Goal: Navigation & Orientation: Understand site structure

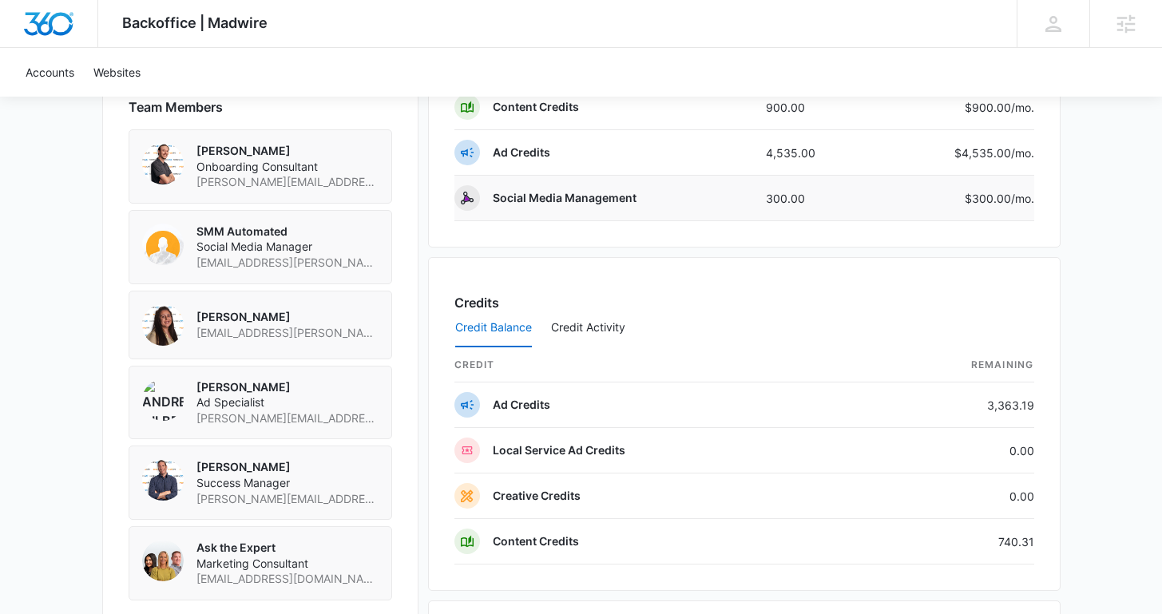
scroll to position [1181, 0]
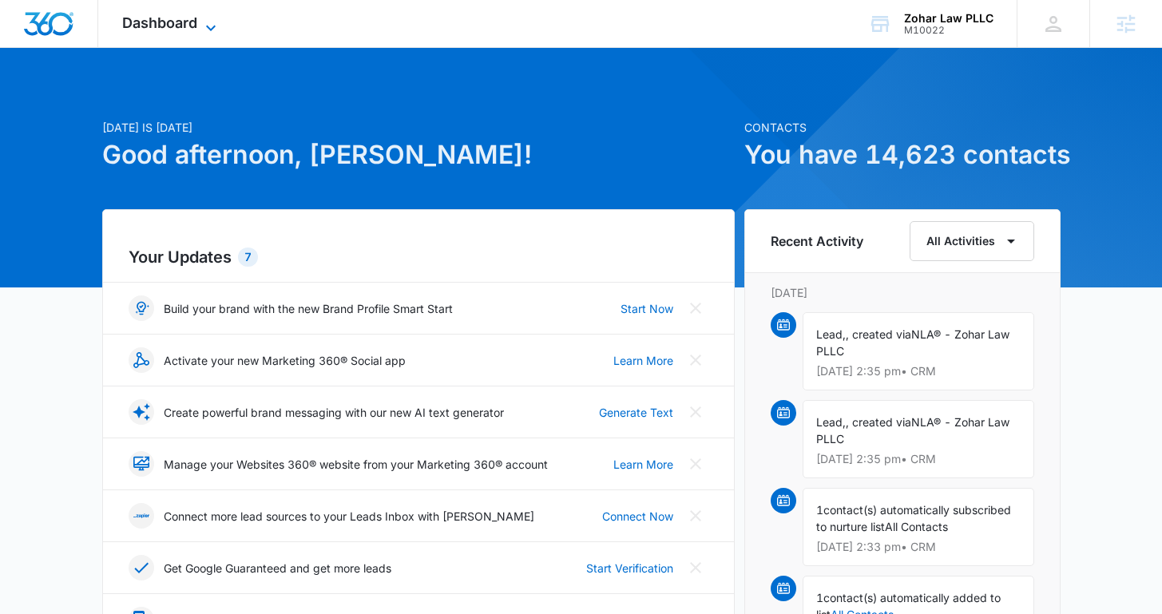
click at [192, 28] on span "Dashboard" at bounding box center [159, 22] width 75 height 17
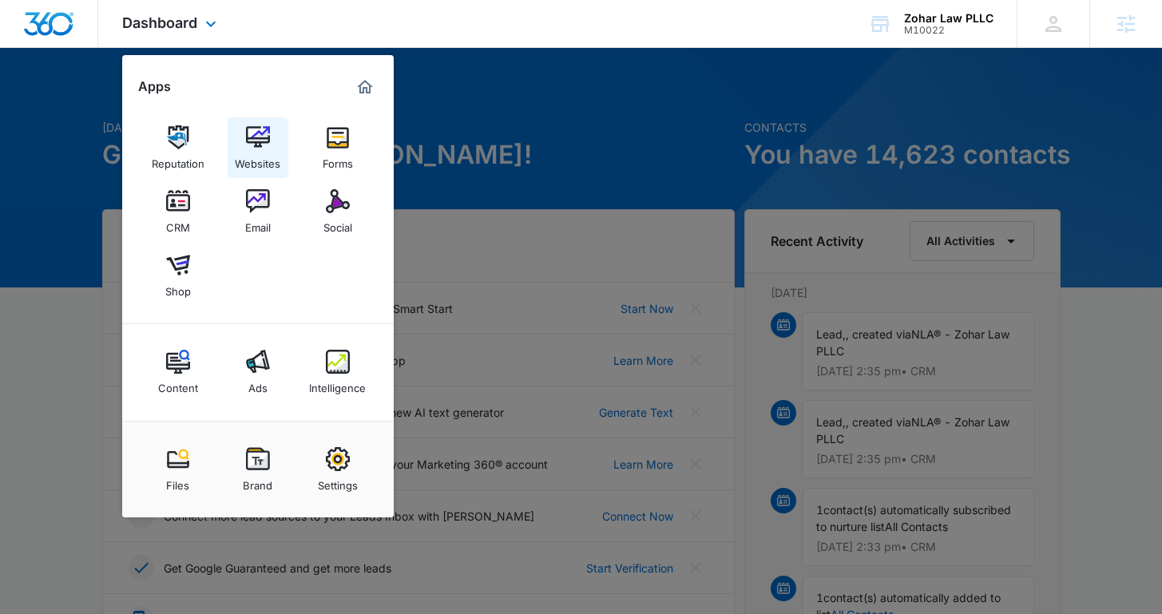
click at [277, 150] on div "Websites" at bounding box center [258, 159] width 46 height 21
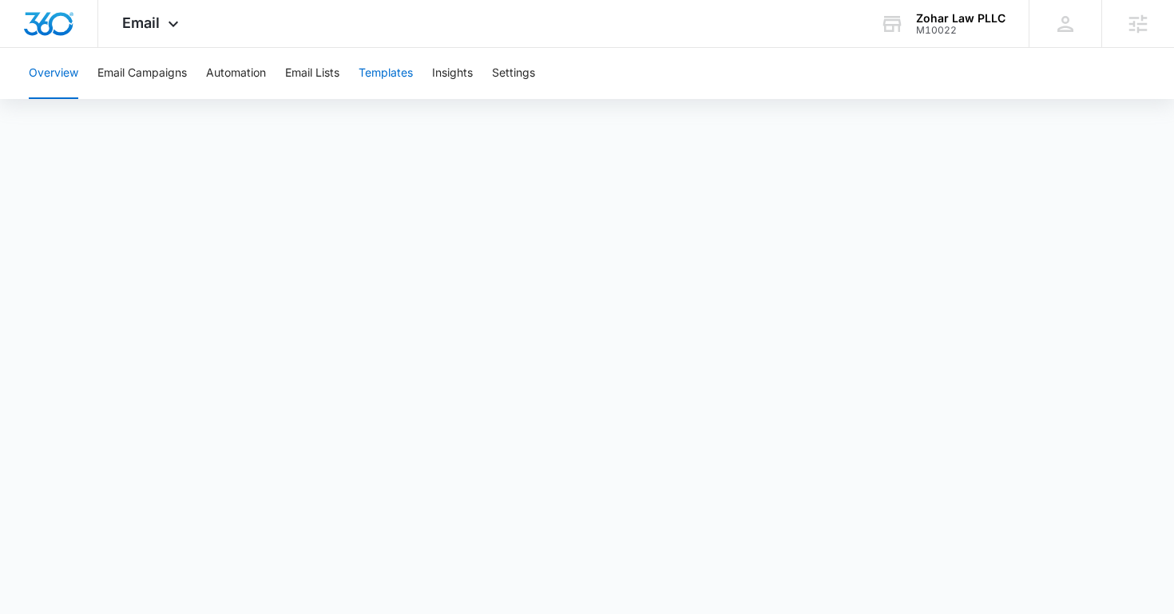
click at [398, 81] on button "Templates" at bounding box center [386, 73] width 54 height 51
click at [238, 78] on button "Automation" at bounding box center [236, 73] width 60 height 51
click at [143, 35] on div "Email Apps Reputation Websites Forms CRM Email Social Shop Content Ads Intellig…" at bounding box center [152, 23] width 109 height 47
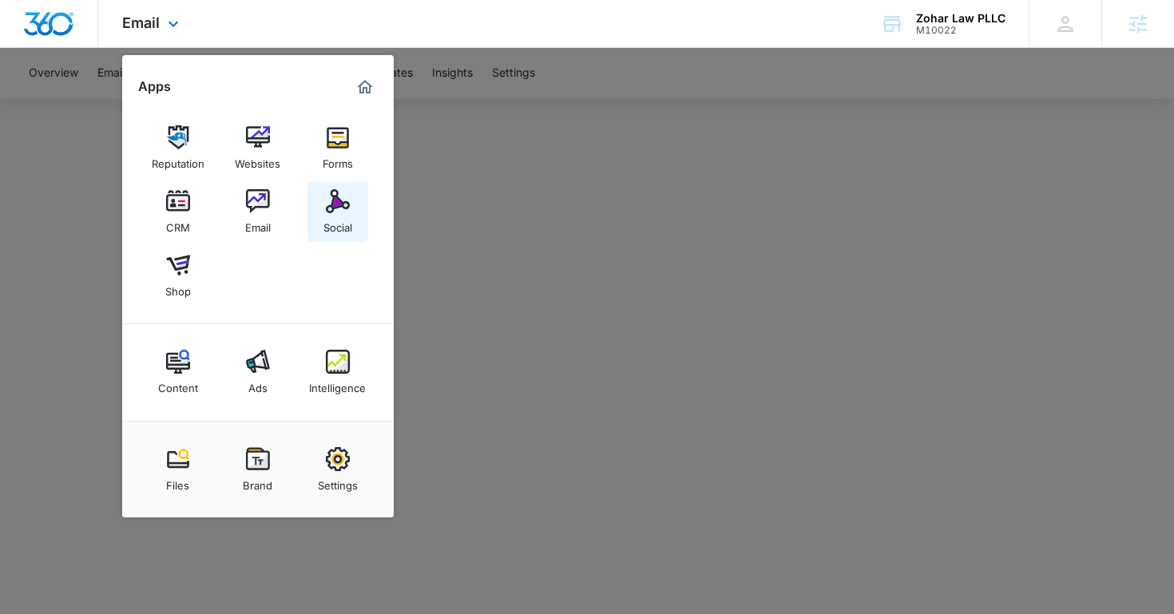
click at [340, 204] on img at bounding box center [338, 201] width 24 height 24
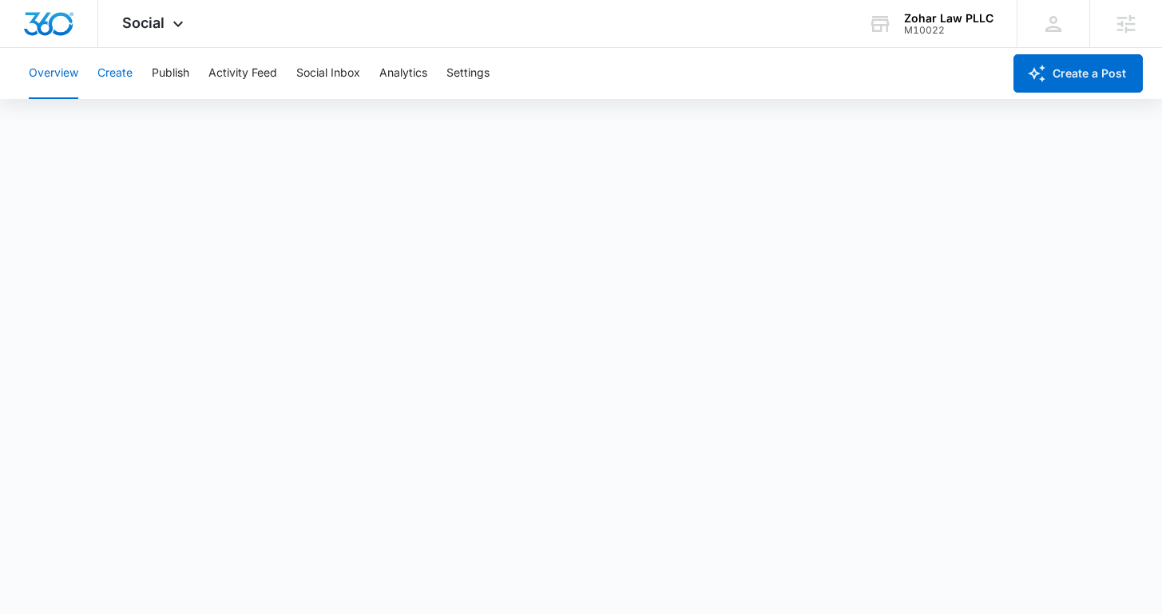
click at [110, 82] on button "Create" at bounding box center [114, 73] width 35 height 51
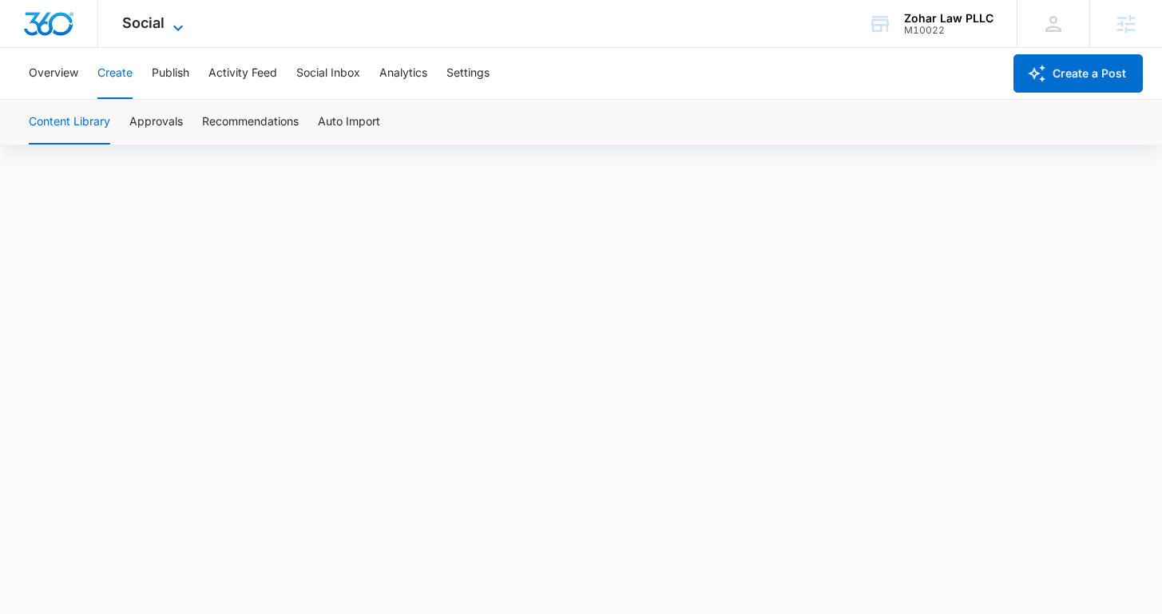
click at [178, 22] on icon at bounding box center [178, 27] width 19 height 19
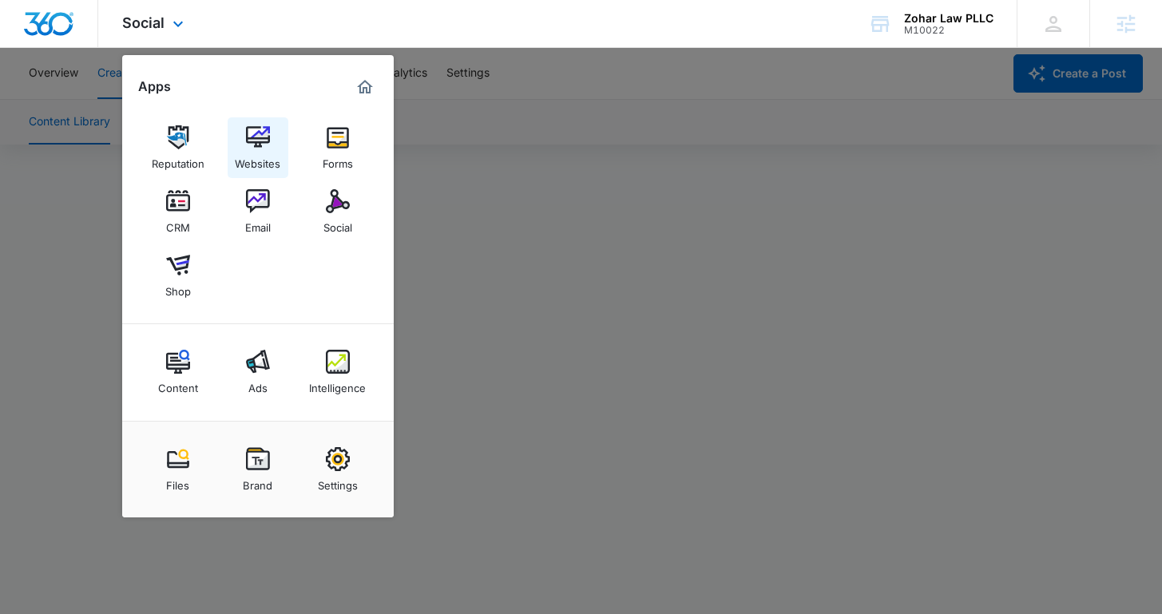
click at [253, 143] on img at bounding box center [258, 137] width 24 height 24
